Goal: Find specific page/section: Find specific page/section

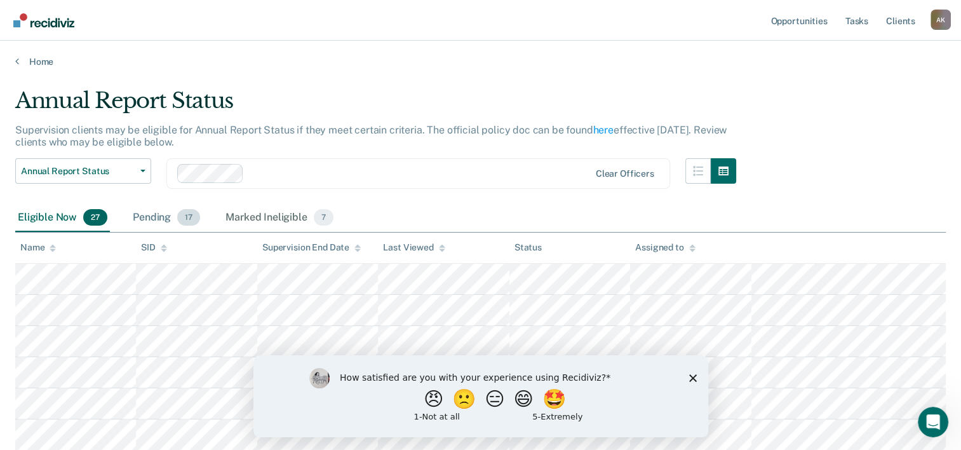
click at [159, 216] on div "Pending 17" at bounding box center [166, 218] width 72 height 28
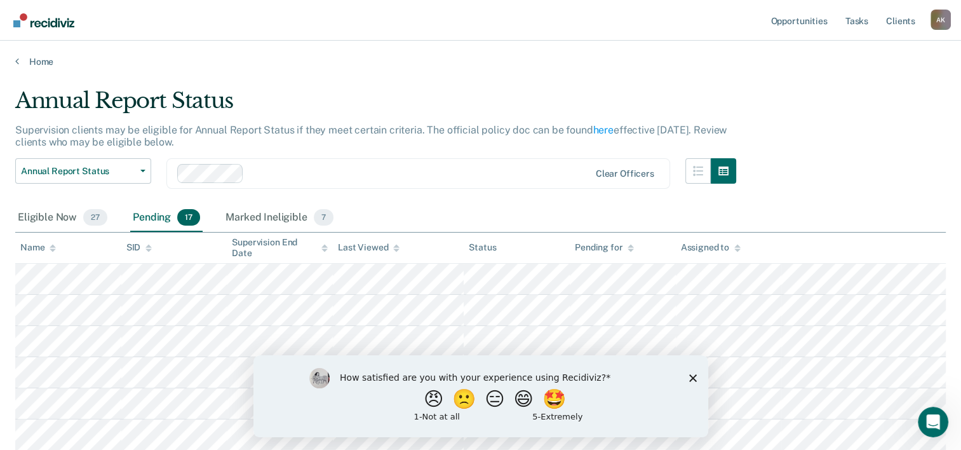
click at [689, 377] on icon "Close survey" at bounding box center [693, 378] width 8 height 8
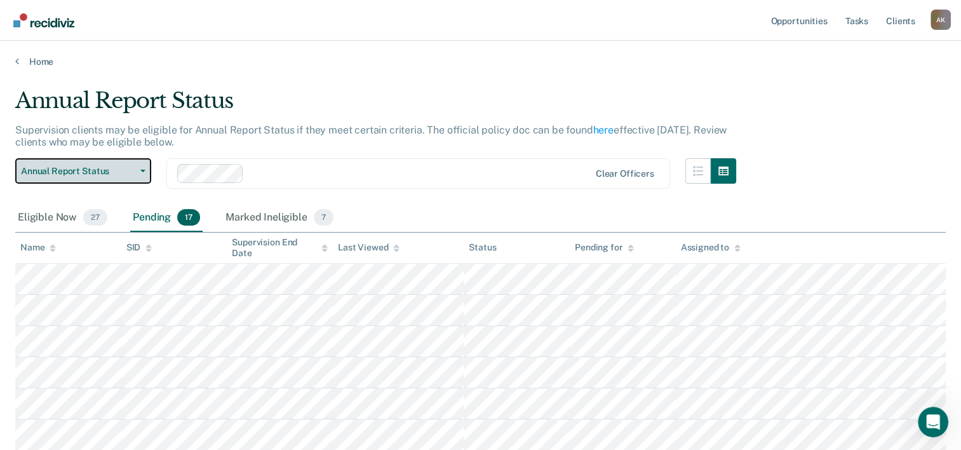
click at [145, 166] on button "Annual Report Status" at bounding box center [83, 170] width 136 height 25
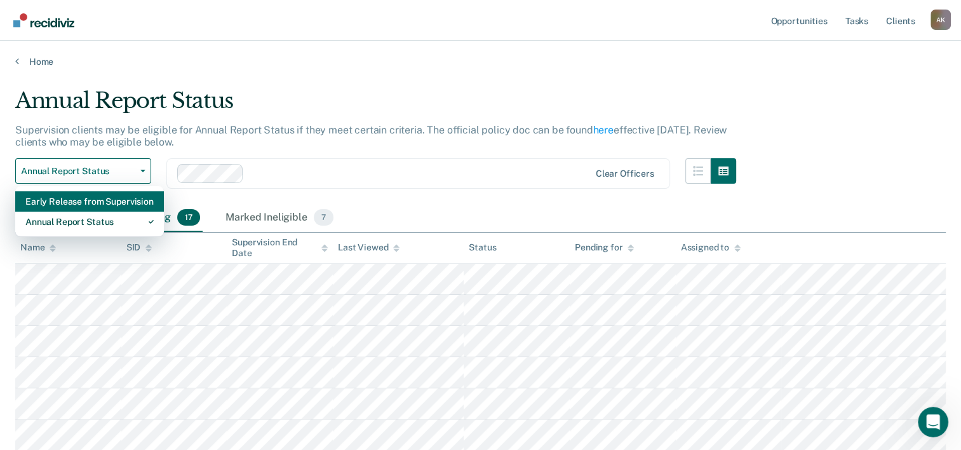
click at [107, 196] on div "Early Release from Supervision" at bounding box center [89, 201] width 128 height 20
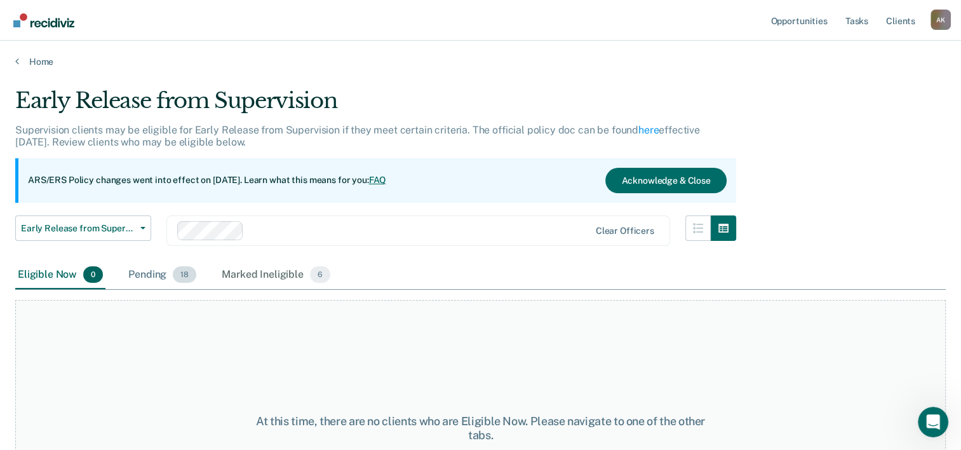
click at [153, 274] on div "Pending 18" at bounding box center [162, 275] width 73 height 28
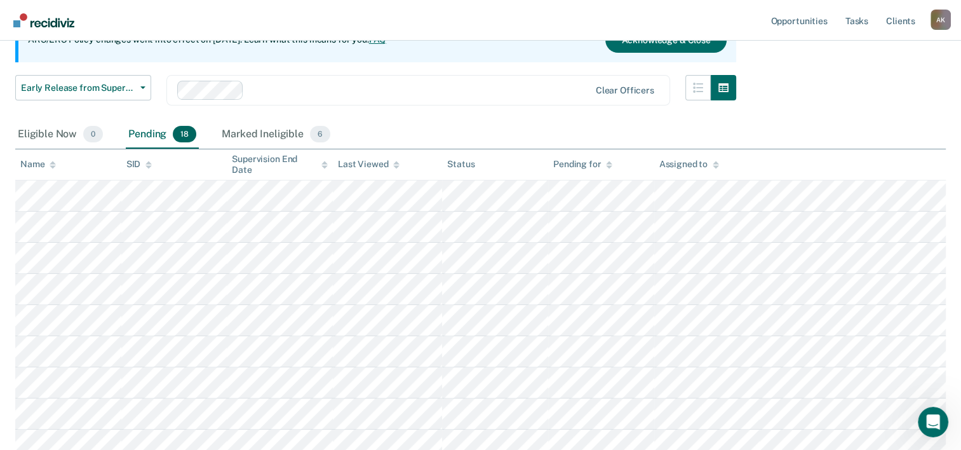
scroll to position [129, 0]
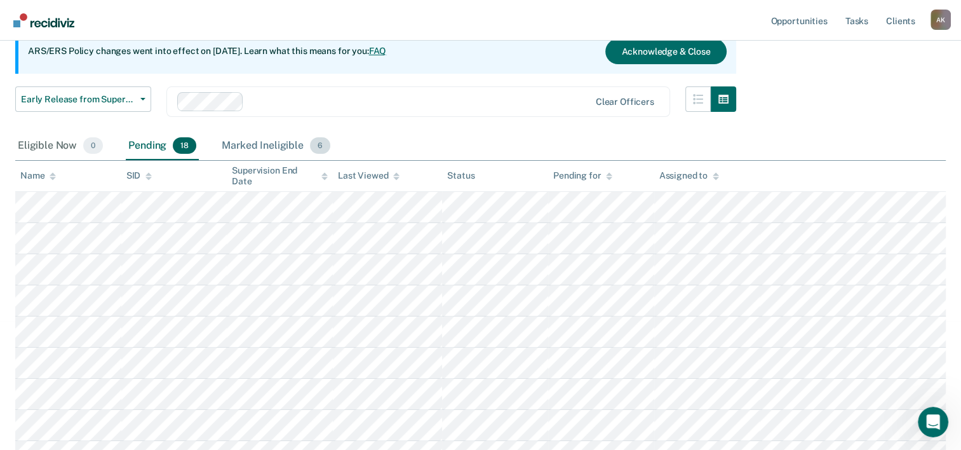
click at [274, 145] on div "Marked Ineligible 6" at bounding box center [276, 146] width 114 height 28
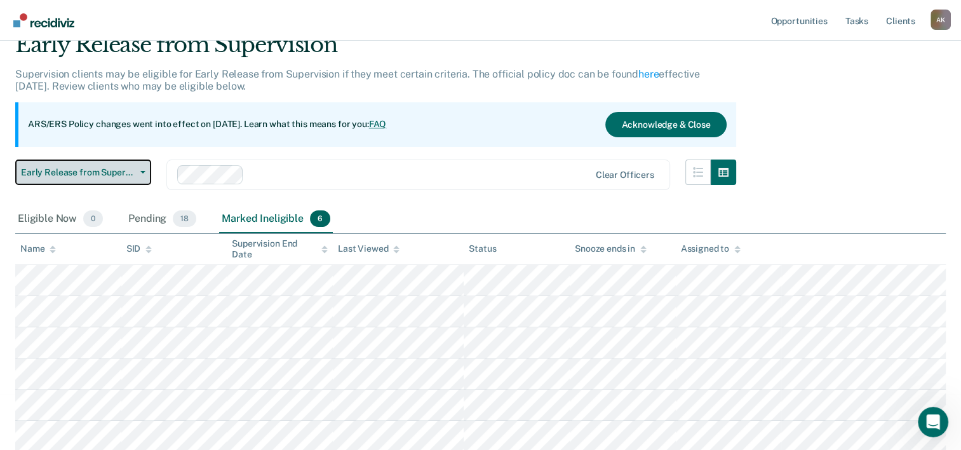
click at [142, 168] on button "Early Release from Supervision" at bounding box center [83, 171] width 136 height 25
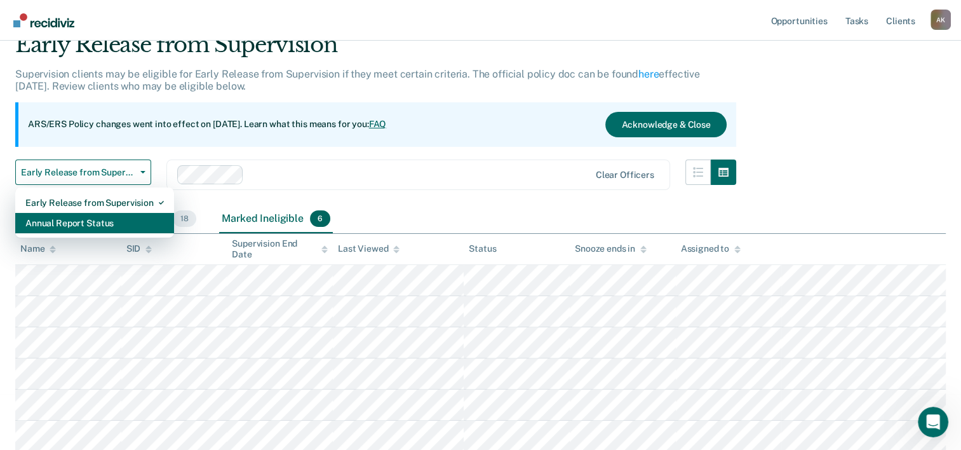
click at [97, 221] on div "Annual Report Status" at bounding box center [94, 223] width 139 height 20
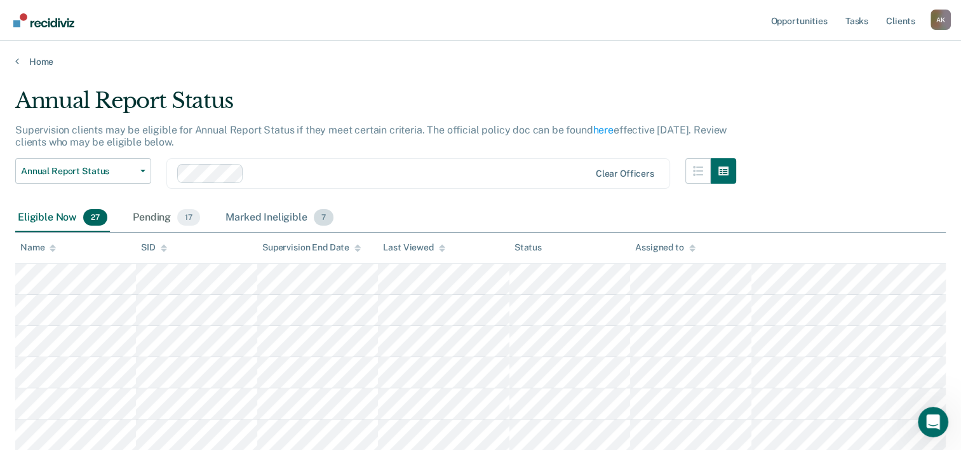
click at [284, 222] on div "Marked Ineligible 7" at bounding box center [279, 218] width 113 height 28
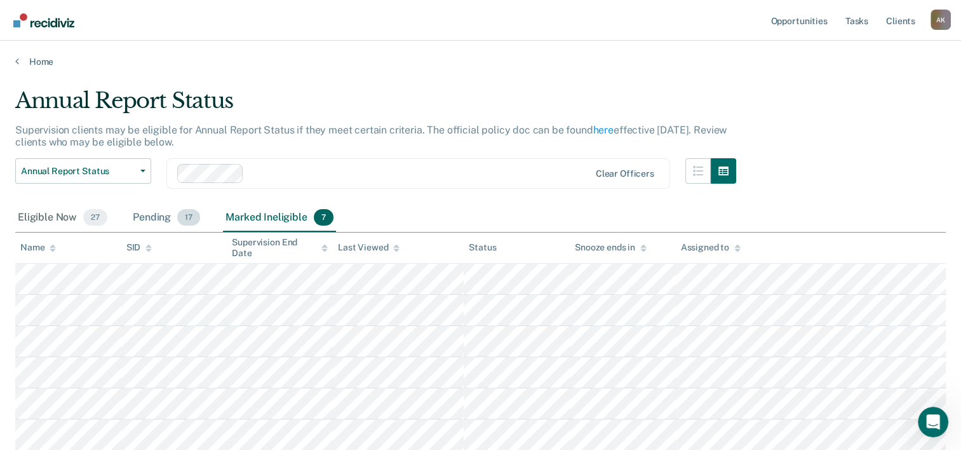
click at [158, 224] on div "Pending 17" at bounding box center [166, 218] width 72 height 28
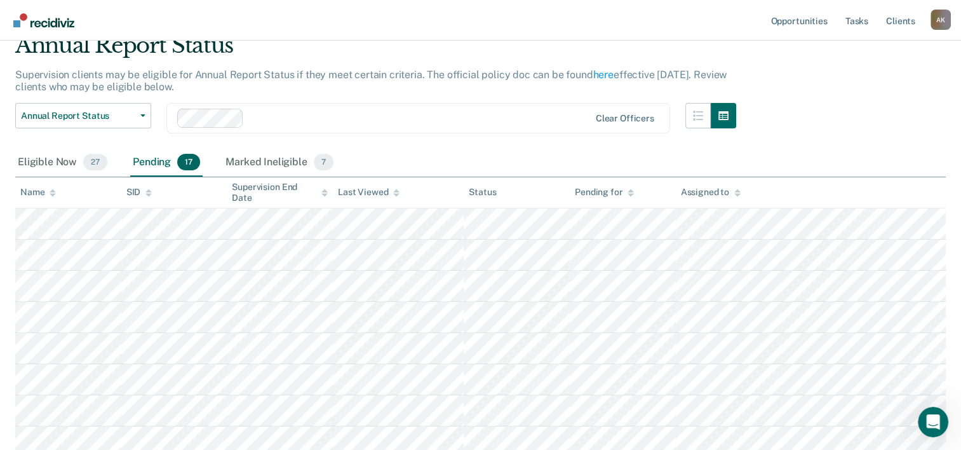
scroll to position [53, 0]
click at [48, 165] on div "Eligible Now 27" at bounding box center [62, 165] width 95 height 28
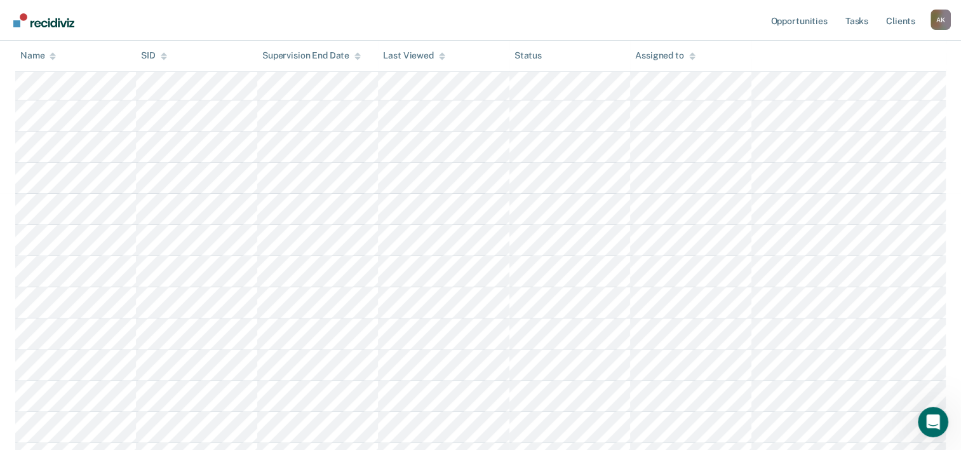
scroll to position [0, 0]
